Goal: Check status: Check status

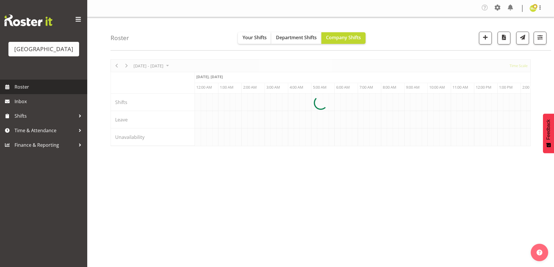
scroll to position [0, 1116]
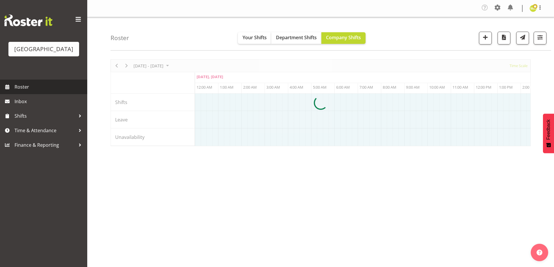
click at [39, 91] on span "Roster" at bounding box center [50, 87] width 70 height 9
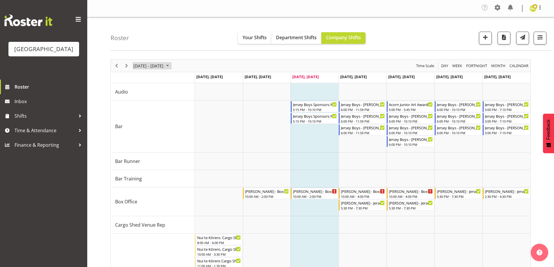
click at [164, 65] on span "[DATE] - [DATE]" at bounding box center [148, 65] width 31 height 7
click at [186, 118] on span "20" at bounding box center [186, 120] width 9 height 9
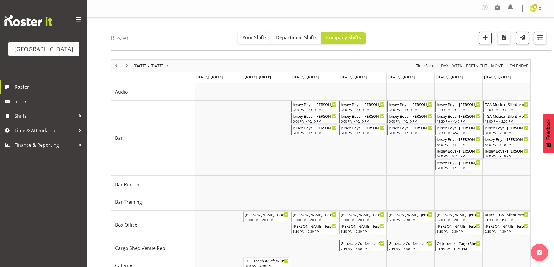
click at [431, 33] on div "Roster Your Shifts Department Shifts Company Shifts All Locations Clear Baycour…" at bounding box center [330, 33] width 440 height 33
